Goal: Task Accomplishment & Management: Manage account settings

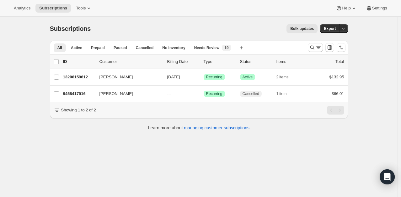
click at [308, 187] on div "Subscriptions. This page is ready Subscriptions Bulk updates More actions Bulk …" at bounding box center [199, 115] width 398 height 197
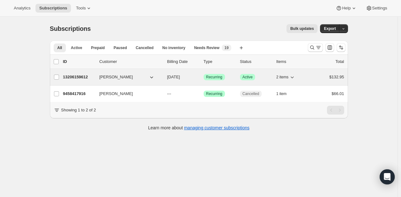
click at [76, 78] on p "13206159612" at bounding box center [78, 77] width 31 height 6
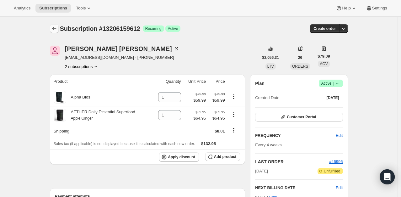
click at [53, 29] on icon "Subscriptions" at bounding box center [54, 28] width 6 height 6
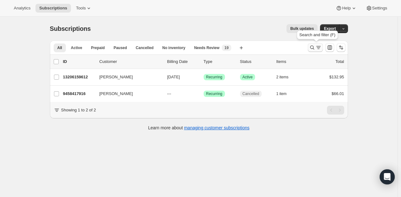
click at [317, 51] on button "Search and filter results" at bounding box center [315, 47] width 15 height 9
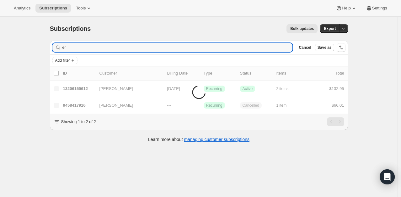
type input "e"
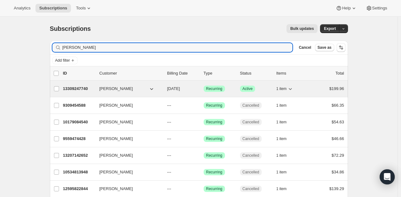
type input "[PERSON_NAME]"
click at [81, 89] on p "13309247740" at bounding box center [78, 88] width 31 height 6
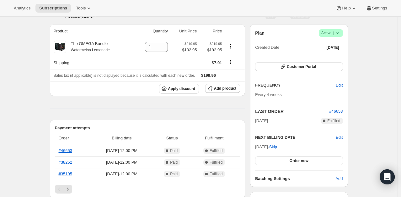
scroll to position [63, 0]
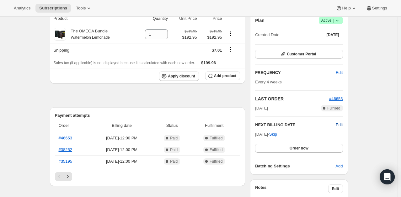
click at [343, 125] on span "Edit" at bounding box center [339, 125] width 7 height 6
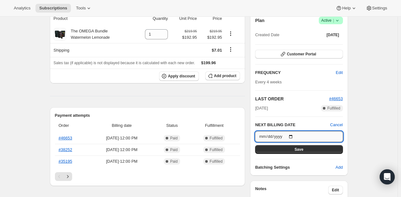
click at [295, 135] on input "[DATE]" at bounding box center [299, 136] width 88 height 11
type input "[DATE]"
click at [311, 151] on button "Save" at bounding box center [299, 149] width 88 height 9
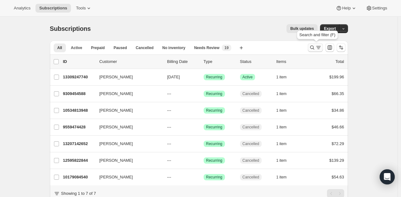
click at [318, 47] on icon "Search and filter results" at bounding box center [319, 47] width 6 height 6
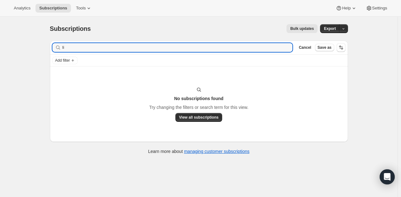
type input "l"
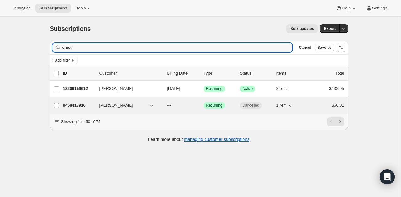
type input "ernst"
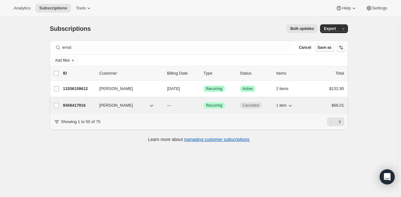
click at [74, 106] on p "9458417916" at bounding box center [78, 105] width 31 height 6
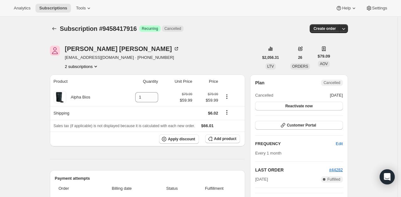
click at [253, 47] on div "[PERSON_NAME] [EMAIL_ADDRESS][DOMAIN_NAME] · [PHONE_NUMBER] 2 subscriptions" at bounding box center [154, 58] width 209 height 24
click at [52, 28] on button "Subscriptions" at bounding box center [54, 28] width 9 height 9
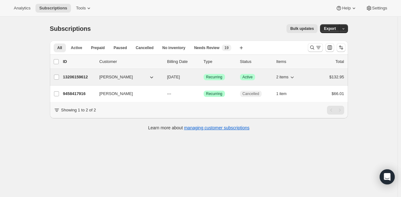
click at [83, 77] on p "13206159612" at bounding box center [78, 77] width 31 height 6
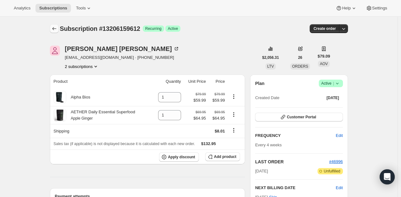
click at [54, 28] on icon "Subscriptions" at bounding box center [54, 28] width 6 height 6
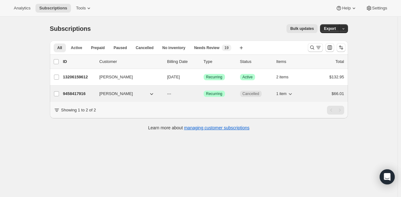
click at [77, 92] on p "9458417916" at bounding box center [78, 93] width 31 height 6
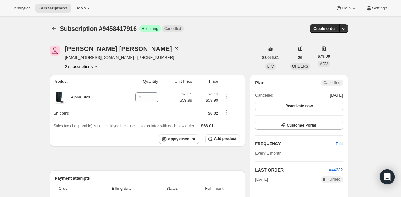
click at [56, 28] on icon "Subscriptions" at bounding box center [54, 28] width 6 height 6
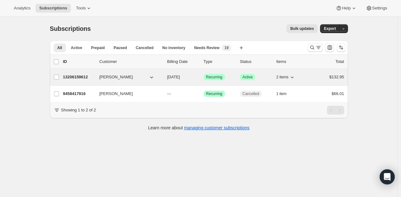
click at [77, 74] on p "13206159612" at bounding box center [78, 77] width 31 height 6
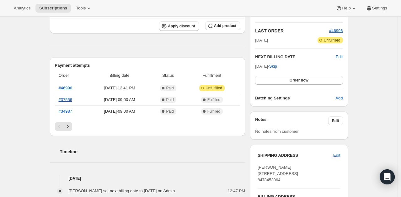
scroll to position [126, 0]
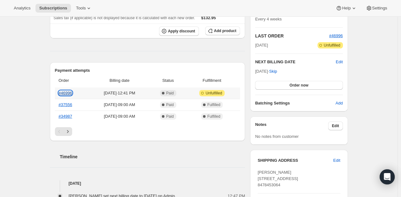
click at [65, 94] on link "#46996" at bounding box center [66, 92] width 14 height 5
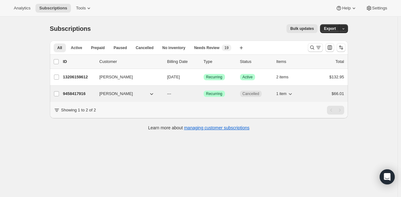
click at [78, 94] on p "9458417916" at bounding box center [78, 93] width 31 height 6
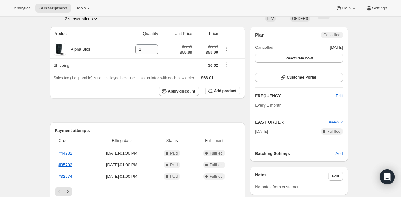
scroll to position [94, 0]
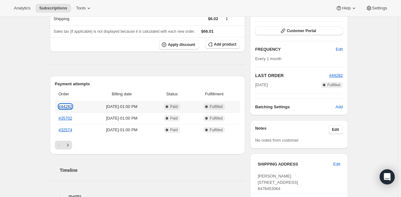
click at [65, 106] on link "#44282" at bounding box center [66, 106] width 14 height 5
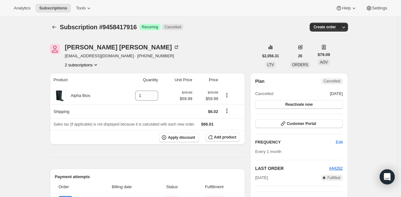
scroll to position [0, 0]
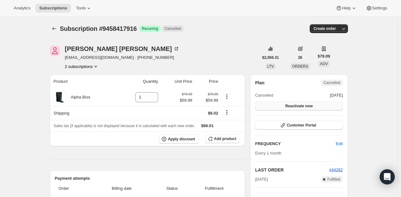
click at [306, 106] on span "Reactivate now" at bounding box center [299, 105] width 27 height 5
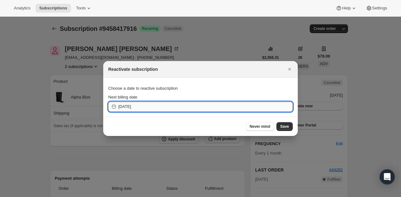
click at [173, 108] on input "[DATE]" at bounding box center [205, 106] width 175 height 10
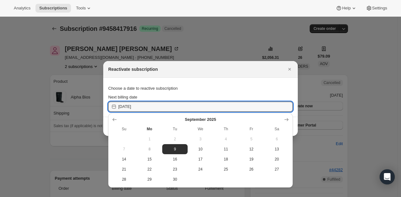
click at [200, 149] on span "10" at bounding box center [200, 148] width 20 height 5
type input "[DATE]"
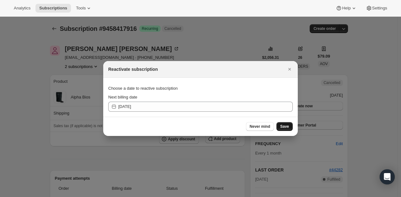
click at [292, 126] on button "Save" at bounding box center [285, 126] width 16 height 9
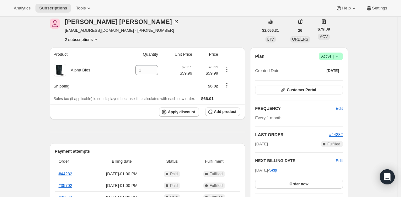
scroll to position [63, 0]
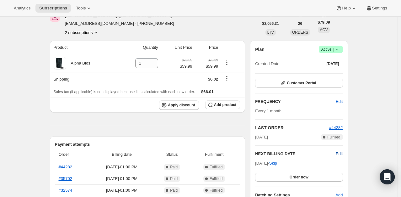
click at [340, 154] on span "Edit" at bounding box center [339, 153] width 7 height 6
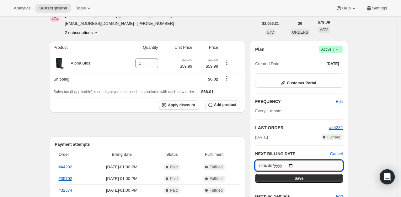
click at [291, 165] on input "[DATE]" at bounding box center [299, 165] width 88 height 11
type input "[DATE]"
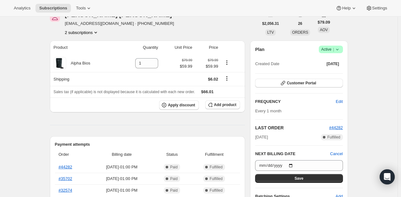
click at [306, 180] on button "Save" at bounding box center [299, 178] width 88 height 9
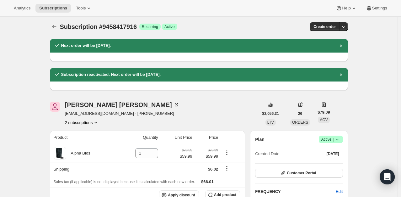
scroll to position [0, 0]
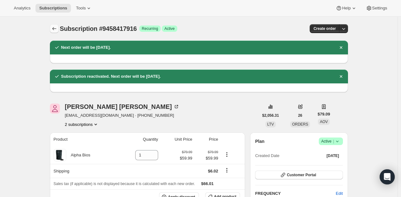
click at [57, 28] on icon "Subscriptions" at bounding box center [54, 28] width 6 height 6
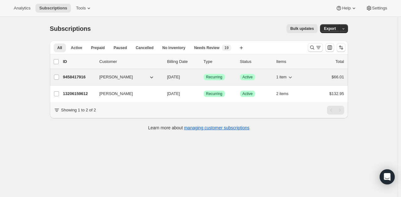
click at [88, 80] on div "9458417916 [PERSON_NAME] [DATE] Success Recurring Success Active 1 item $66.01" at bounding box center [203, 77] width 281 height 9
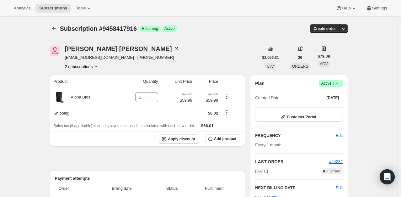
click at [59, 33] on div "Subscription #9458417916. This page is ready Subscription #9458417916 Success R…" at bounding box center [199, 29] width 298 height 24
click at [57, 29] on icon "Subscriptions" at bounding box center [54, 28] width 6 height 6
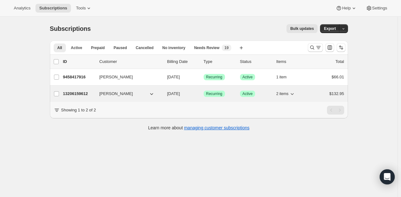
click at [76, 96] on p "13206159612" at bounding box center [78, 93] width 31 height 6
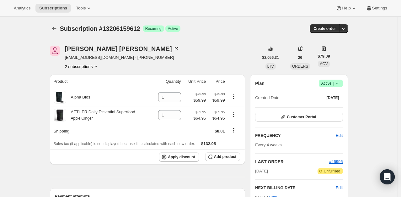
click at [53, 31] on icon "Subscriptions" at bounding box center [54, 28] width 6 height 6
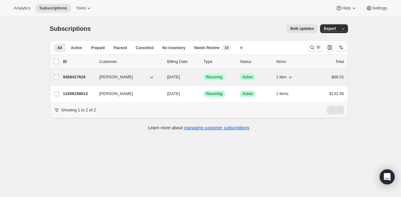
click at [75, 75] on p "9458417916" at bounding box center [78, 77] width 31 height 6
